Goal: Task Accomplishment & Management: Use online tool/utility

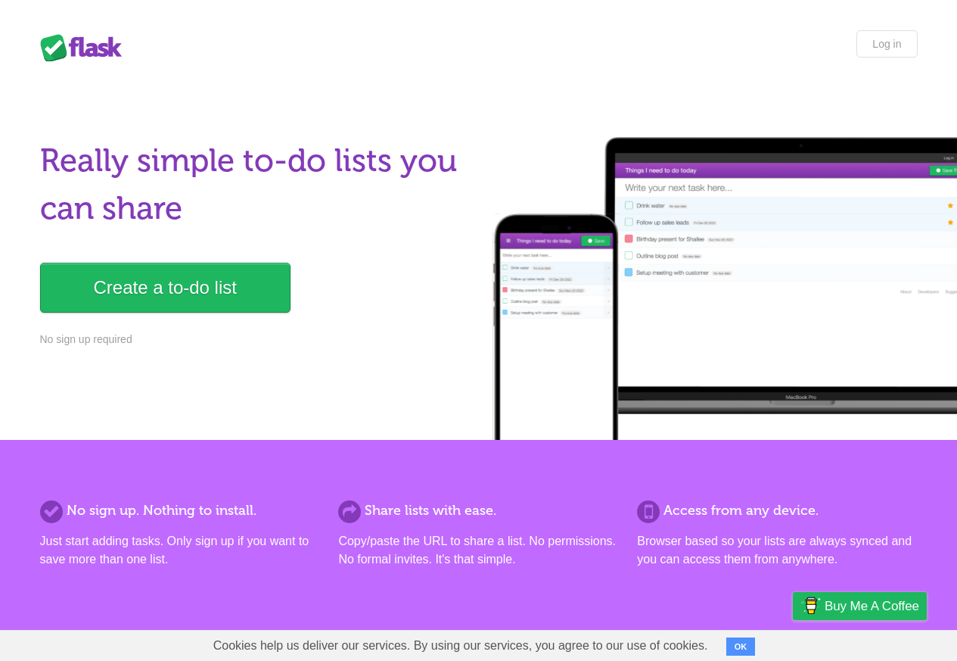
click at [747, 649] on button "OK" at bounding box center [742, 646] width 30 height 18
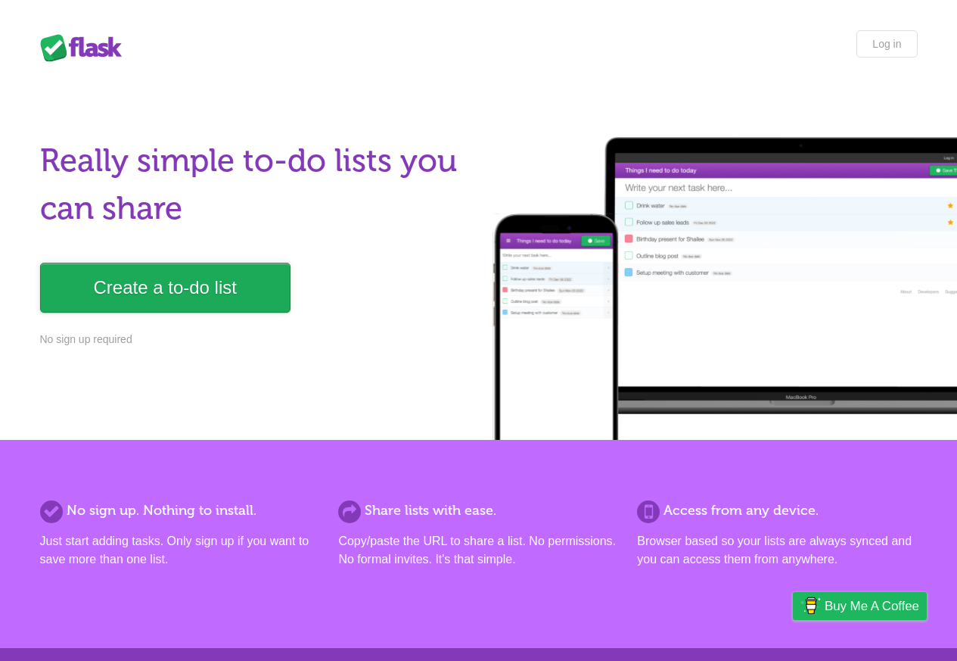
click at [157, 286] on link "Create a to-do list" at bounding box center [165, 288] width 251 height 50
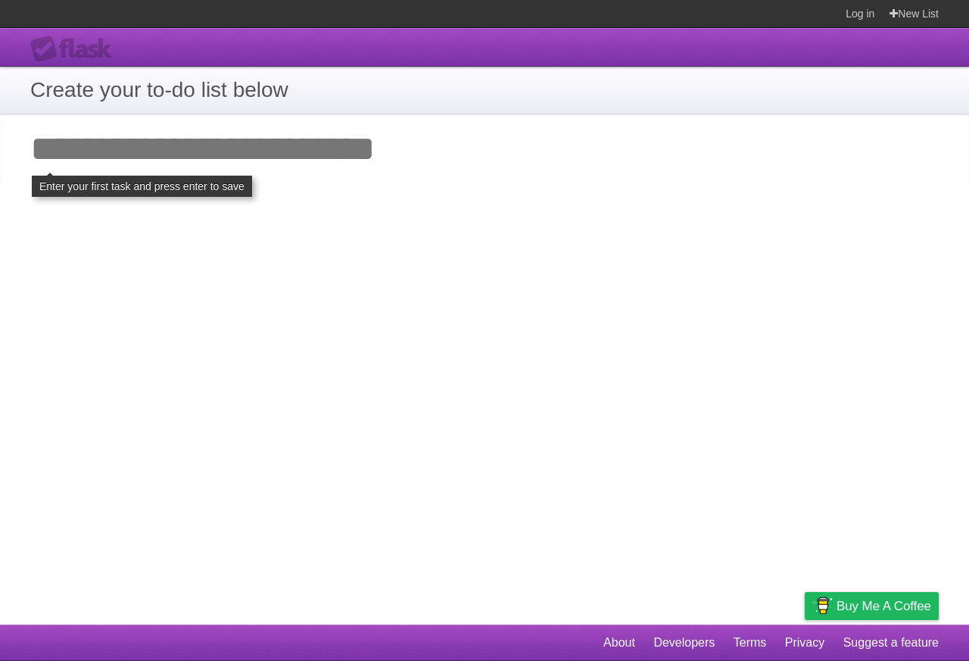
click at [49, 145] on input "Add your first task" at bounding box center [484, 149] width 969 height 70
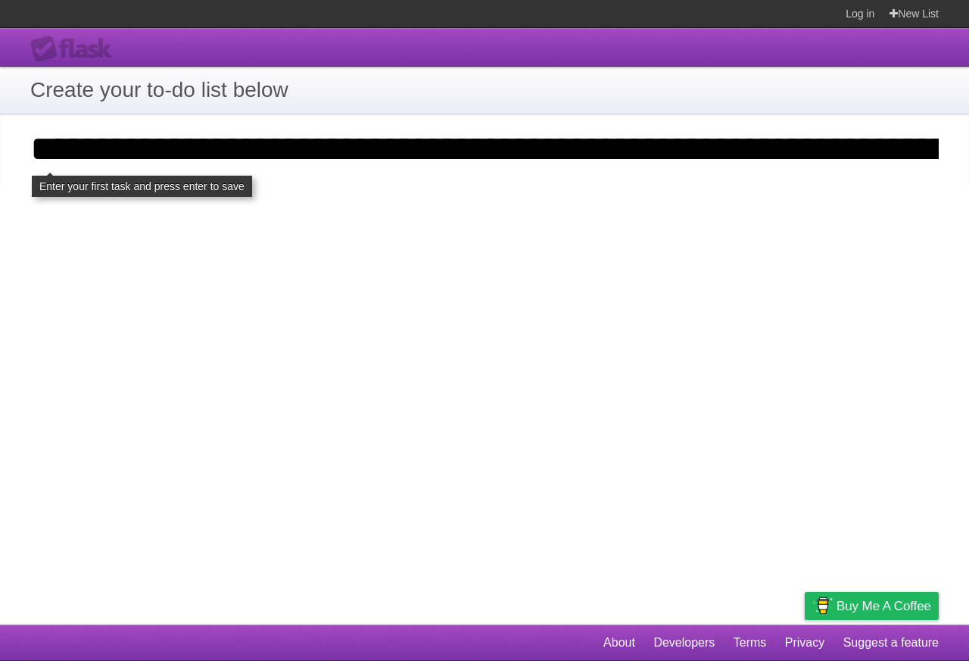
scroll to position [0, 2212]
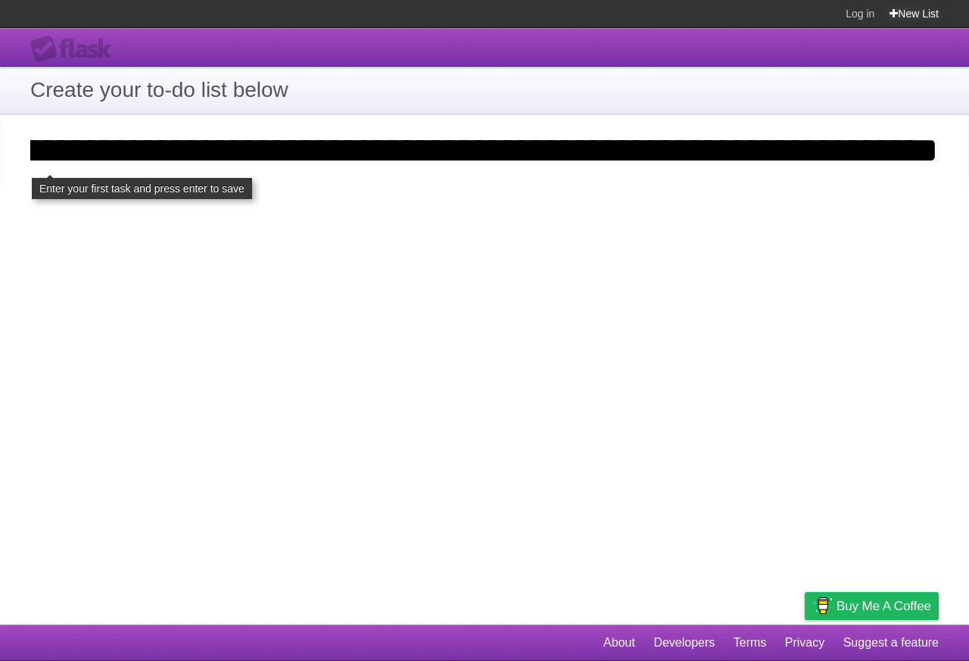
type input "**********"
click at [908, 14] on link "New List" at bounding box center [913, 13] width 49 height 27
